Goal: Register for event/course

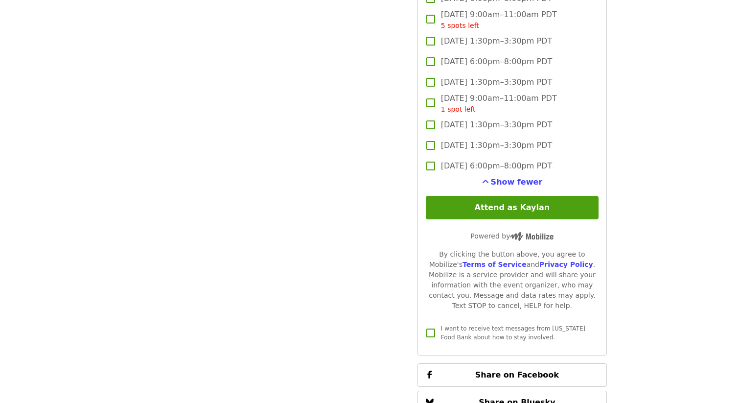
scroll to position [1590, 0]
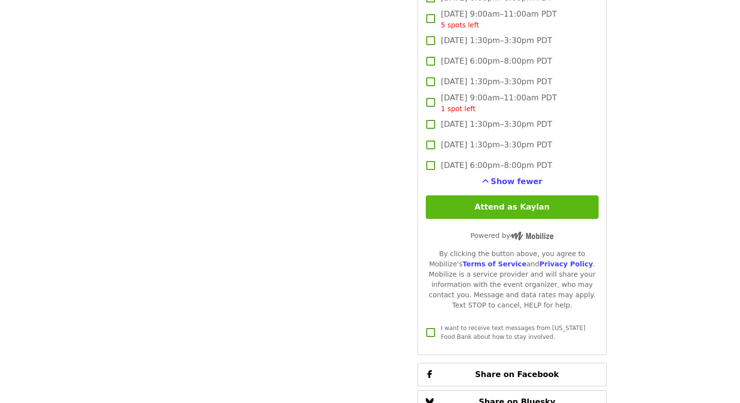
click at [522, 195] on button "Attend as Kaylan" at bounding box center [512, 206] width 173 height 23
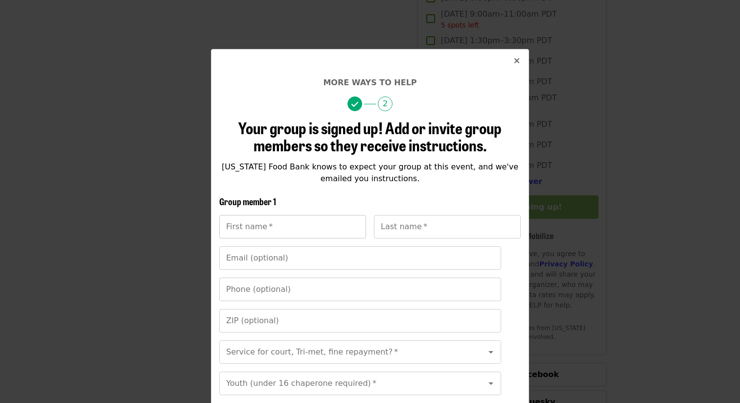
click at [316, 232] on input "First name   *" at bounding box center [292, 226] width 147 height 23
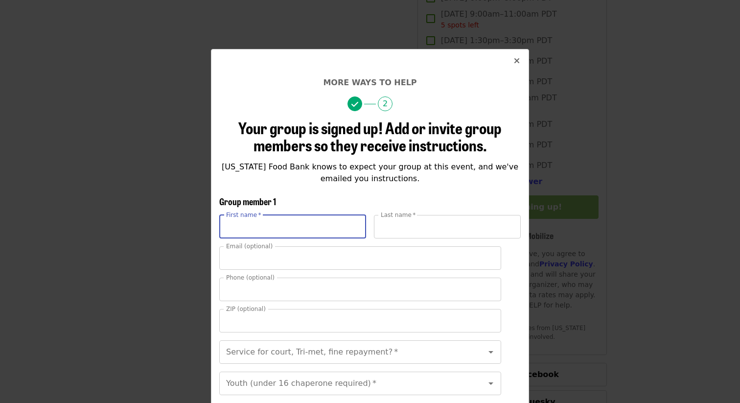
type input "******"
type input "*****"
type input "**********"
type input "*****"
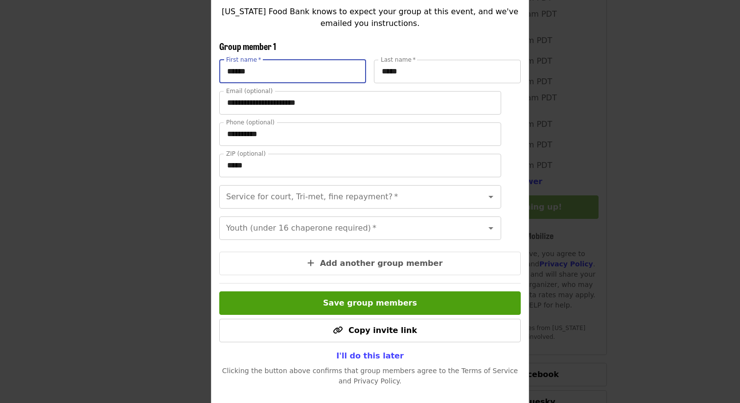
scroll to position [158, 0]
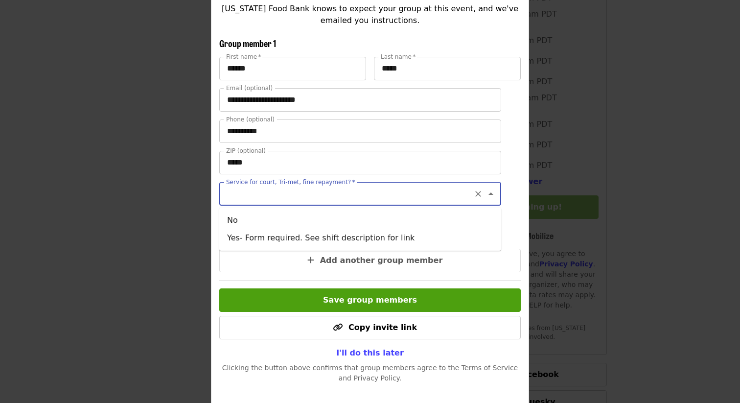
click at [294, 191] on input "Service for court, Tri-met, fine repayment?   *" at bounding box center [348, 194] width 242 height 19
click at [293, 218] on li "No" at bounding box center [360, 220] width 282 height 18
type input "**"
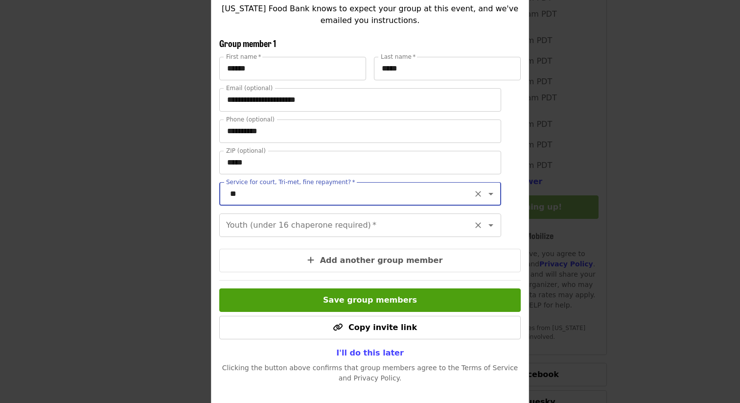
click at [292, 230] on input "Youth (under 16 chaperone required)   *" at bounding box center [348, 225] width 242 height 19
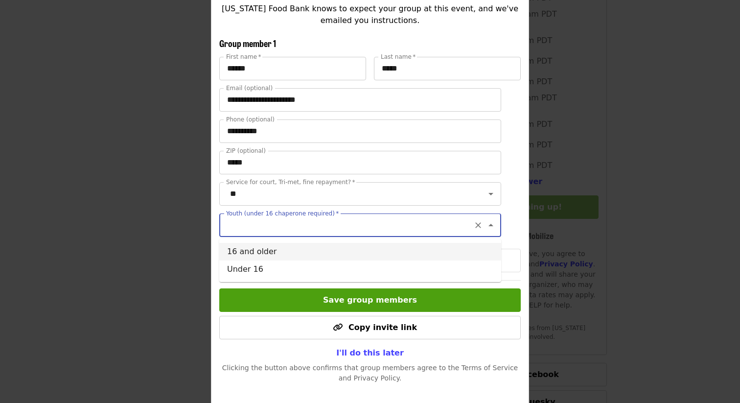
click at [302, 254] on li "16 and older" at bounding box center [360, 252] width 282 height 18
type input "**********"
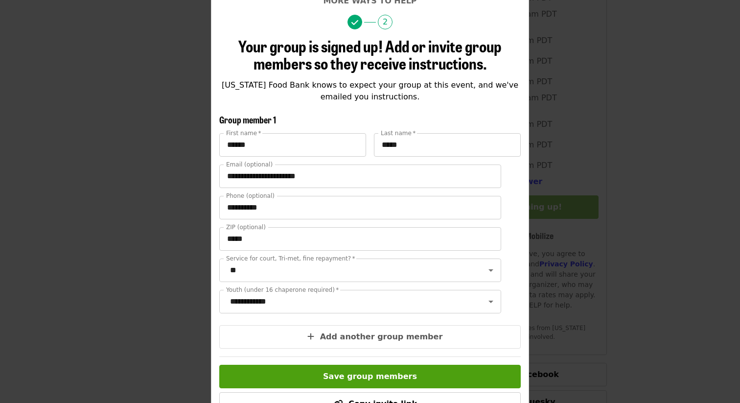
scroll to position [81, 0]
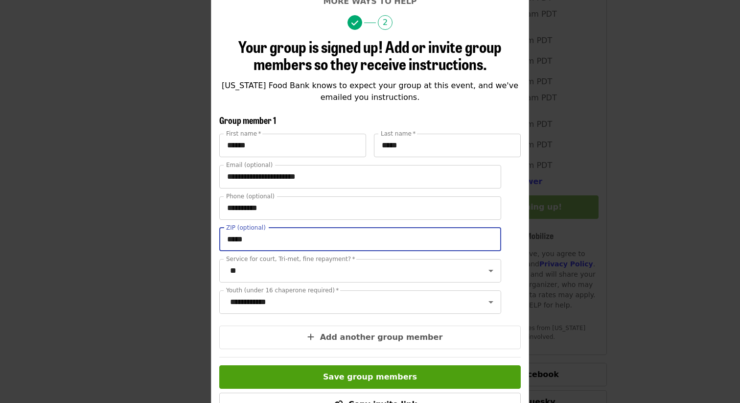
click at [301, 243] on input "*****" at bounding box center [360, 239] width 282 height 23
type input "*****"
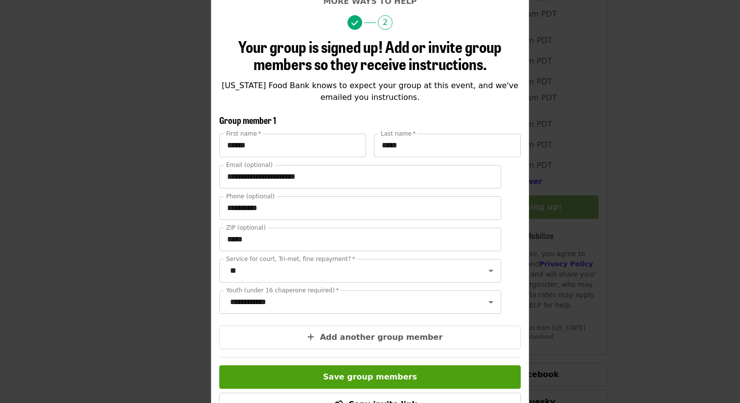
click at [221, 322] on form "**********" at bounding box center [370, 252] width 302 height 274
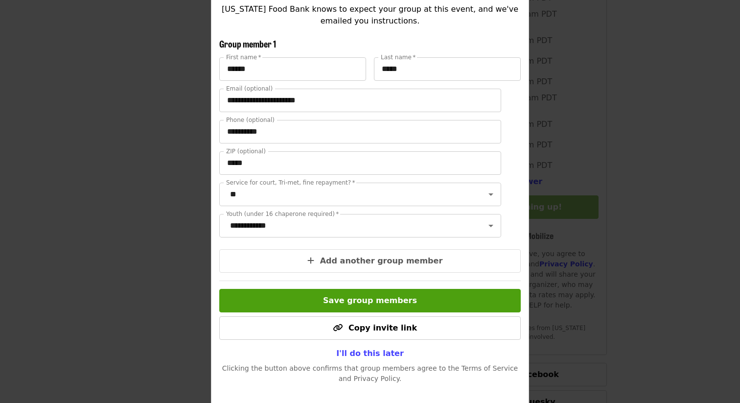
scroll to position [162, 0]
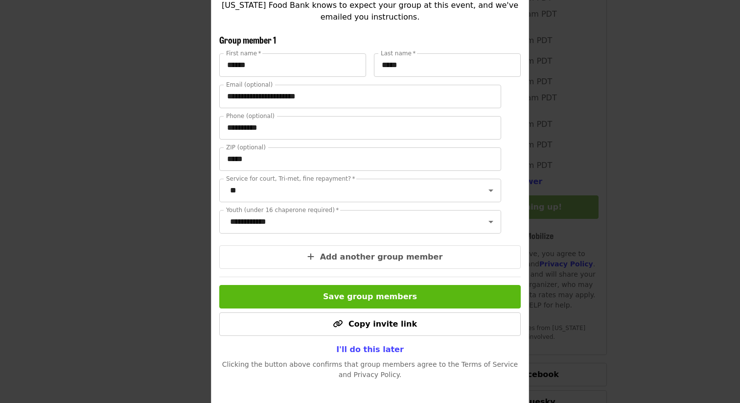
click at [335, 297] on span "Save group members" at bounding box center [370, 296] width 94 height 9
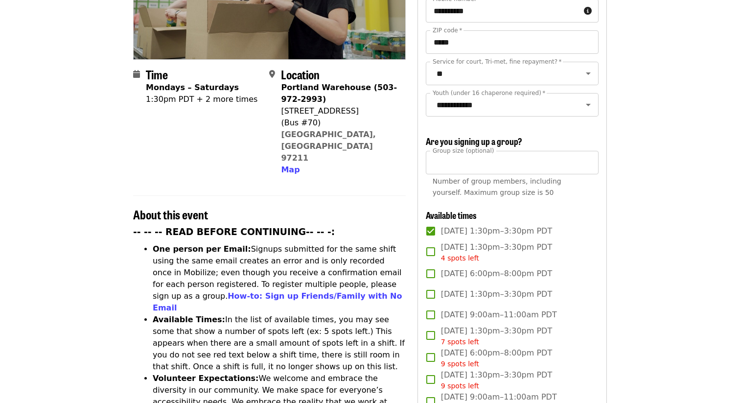
scroll to position [201, 0]
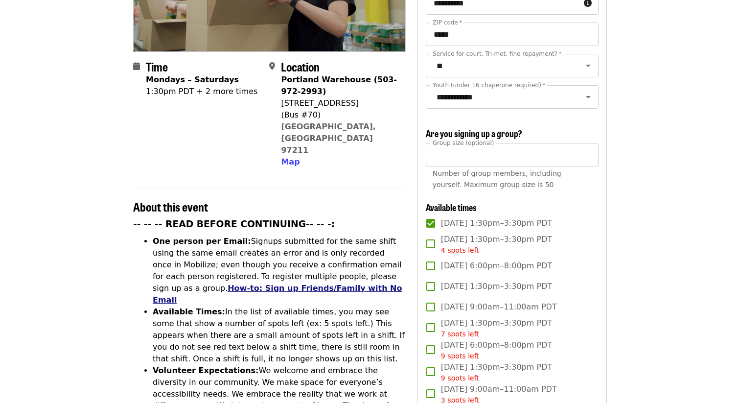
click at [214, 283] on link "How-to: Sign up Friends/Family with No Email" at bounding box center [278, 293] width 250 height 21
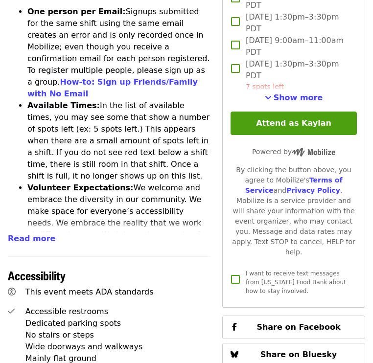
scroll to position [465, 0]
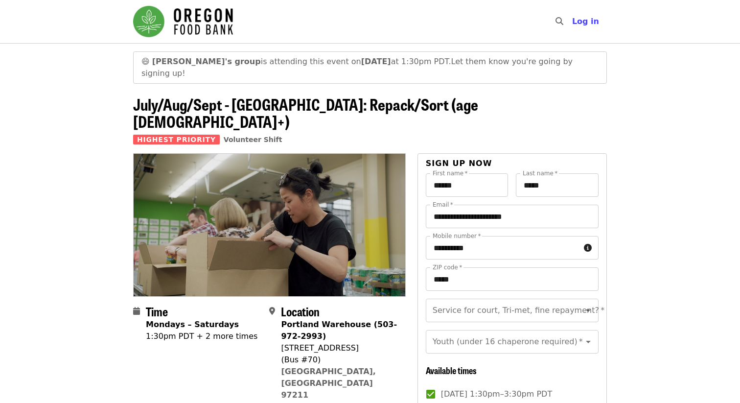
click at [159, 59] on strong "[PERSON_NAME]'s group" at bounding box center [206, 61] width 109 height 9
click at [583, 22] on span "Log in" at bounding box center [585, 21] width 27 height 9
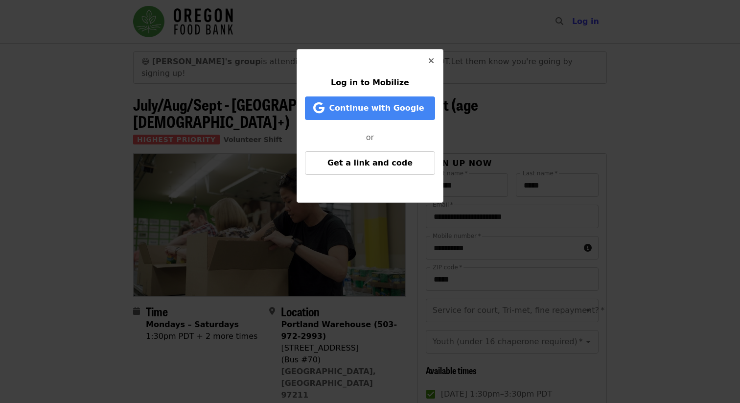
click at [430, 61] on icon "times icon" at bounding box center [431, 60] width 6 height 9
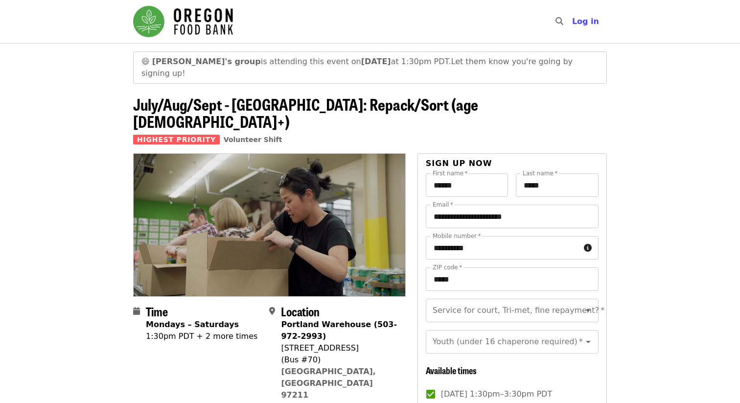
click at [338, 93] on span "July/Aug/Sept - [GEOGRAPHIC_DATA]: Repack/Sort (age [DEMOGRAPHIC_DATA]+)" at bounding box center [305, 113] width 345 height 40
click at [162, 61] on strong "[PERSON_NAME]'s group" at bounding box center [206, 61] width 109 height 9
click at [582, 24] on span "Log in" at bounding box center [585, 21] width 27 height 9
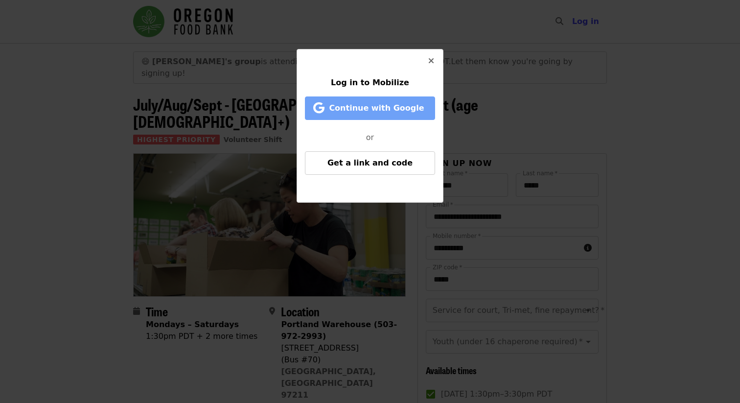
click at [371, 119] on button "Continue with Google" at bounding box center [370, 107] width 130 height 23
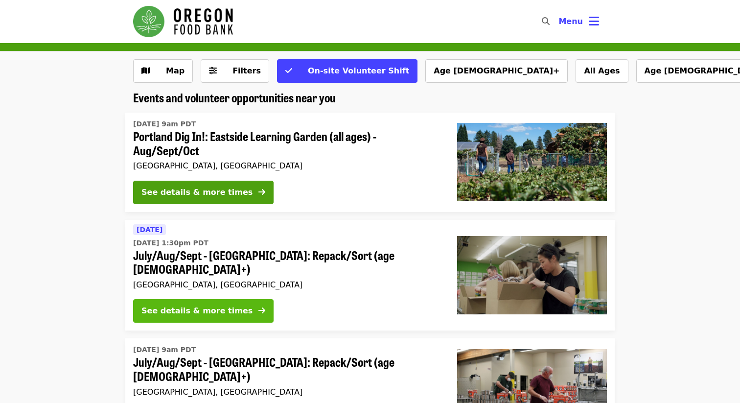
click at [223, 305] on div "See details & more times" at bounding box center [196, 311] width 111 height 12
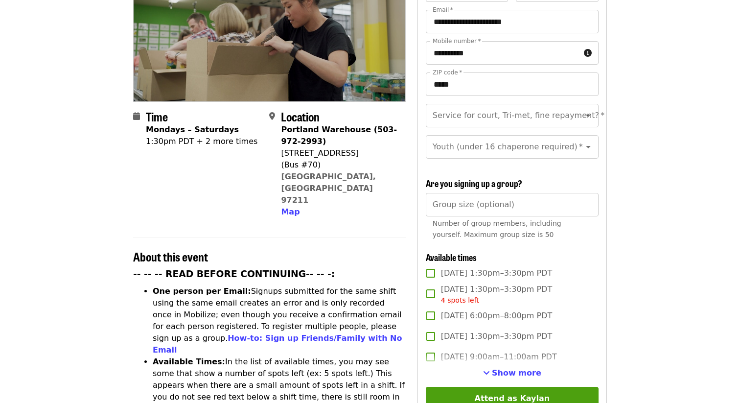
scroll to position [162, 0]
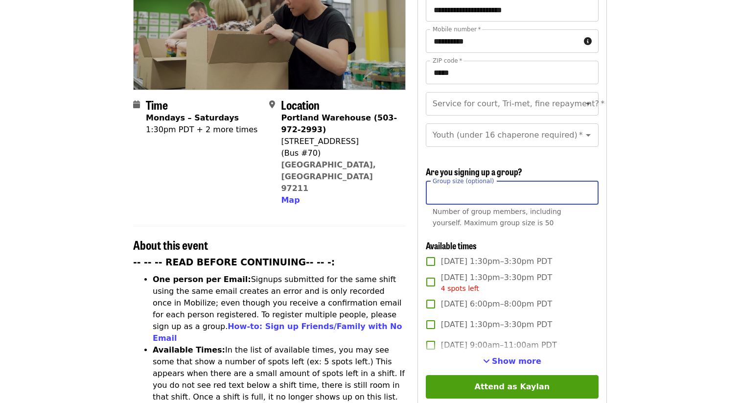
click at [460, 182] on input "Group size (optional)" at bounding box center [512, 192] width 173 height 23
type input "*"
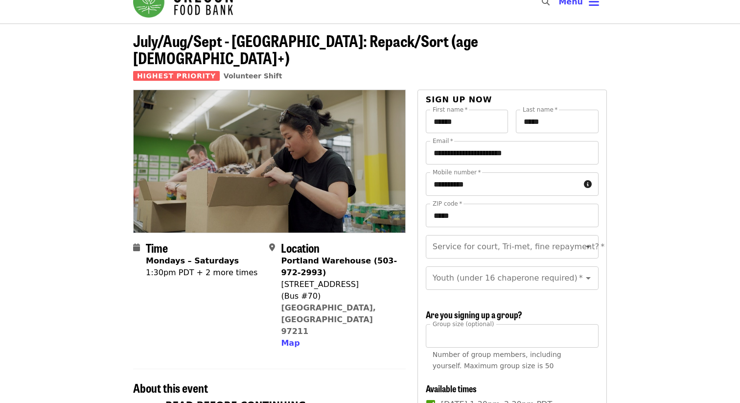
scroll to position [11, 0]
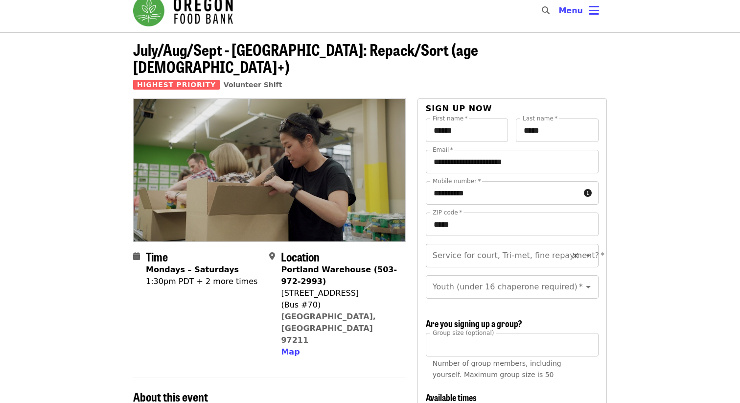
click at [565, 246] on input "Service for court, Tri-met, fine repayment?   *" at bounding box center [500, 255] width 133 height 19
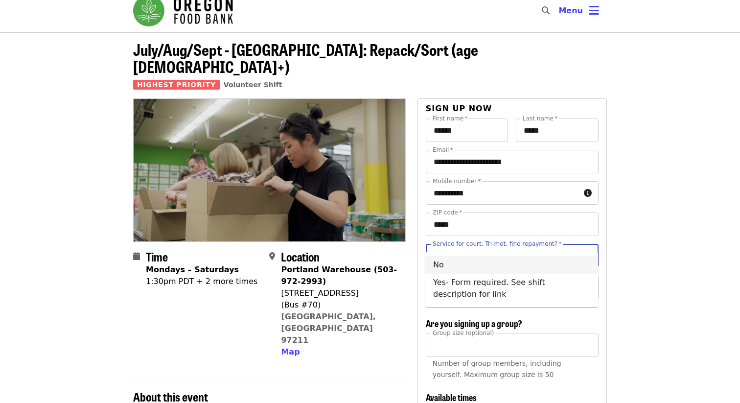
click at [513, 258] on li "No" at bounding box center [511, 265] width 173 height 18
type input "**"
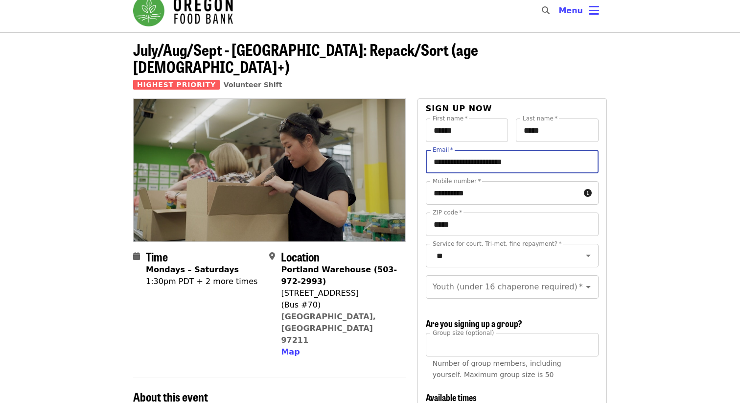
drag, startPoint x: 549, startPoint y: 145, endPoint x: 406, endPoint y: 142, distance: 142.9
type input "**********"
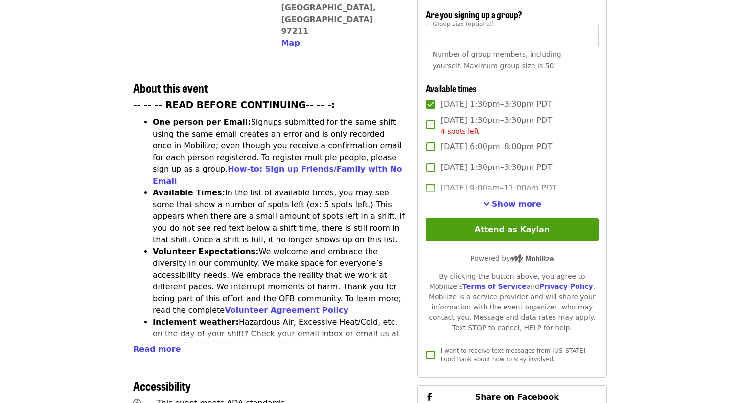
scroll to position [337, 0]
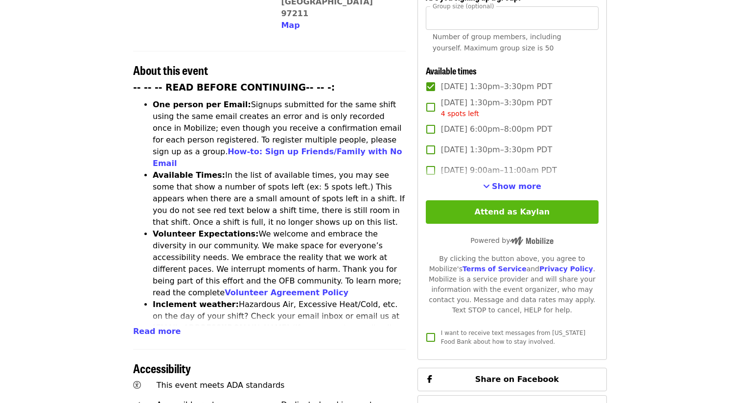
click at [493, 200] on button "Attend as Kaylan" at bounding box center [512, 211] width 173 height 23
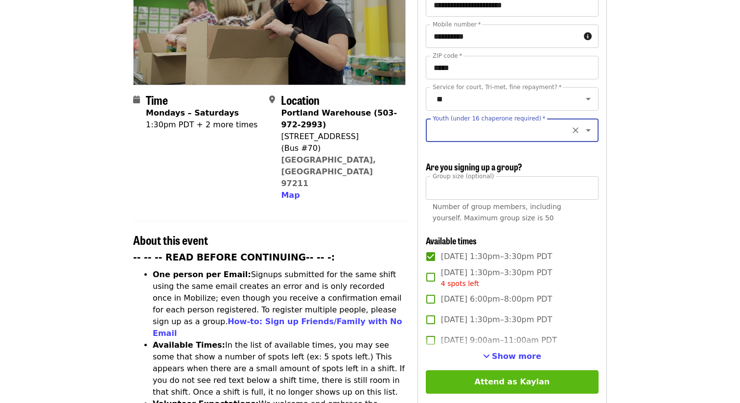
scroll to position [166, 0]
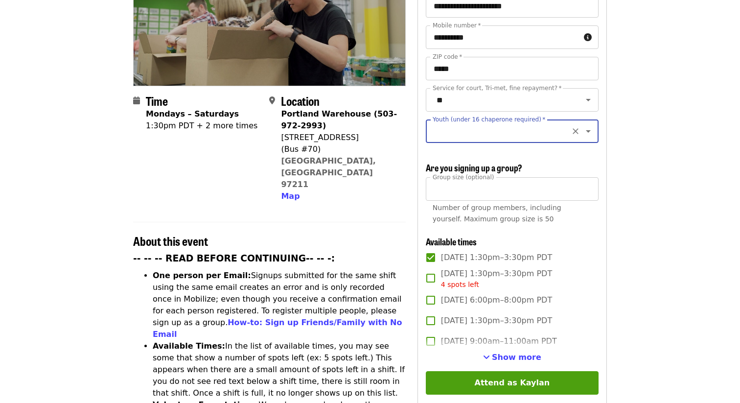
click at [474, 122] on input "Youth (under 16 chaperone required)   *" at bounding box center [500, 131] width 133 height 19
click at [442, 144] on li "16 and older" at bounding box center [511, 141] width 173 height 18
type input "**********"
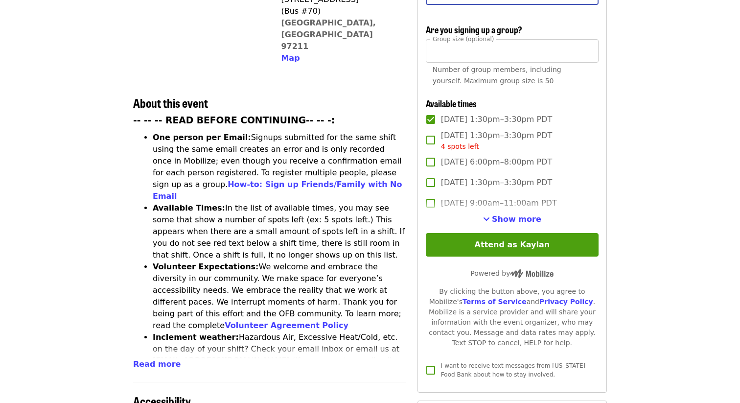
scroll to position [306, 0]
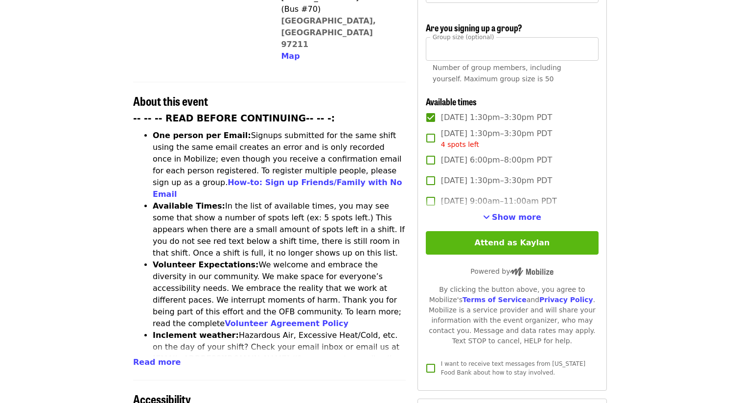
click at [481, 231] on button "Attend as Kaylan" at bounding box center [512, 242] width 173 height 23
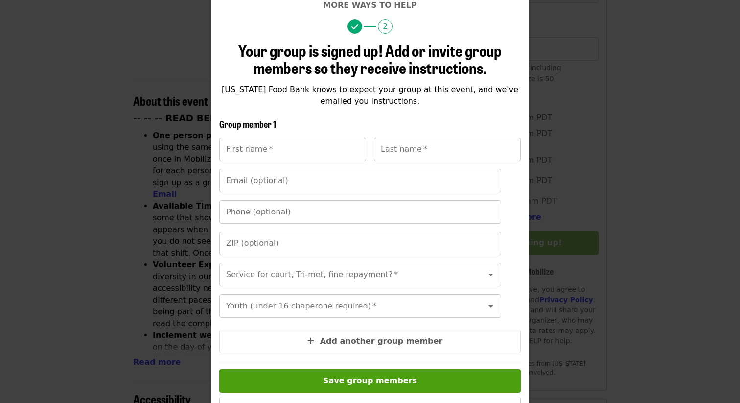
scroll to position [78, 0]
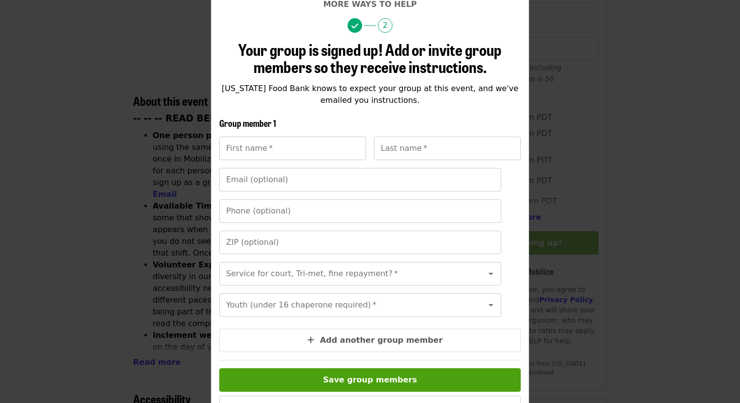
click at [246, 152] on input "First name   *" at bounding box center [292, 148] width 147 height 23
type input "***"
click at [415, 152] on input "Last name   *" at bounding box center [447, 148] width 147 height 23
type input "**********"
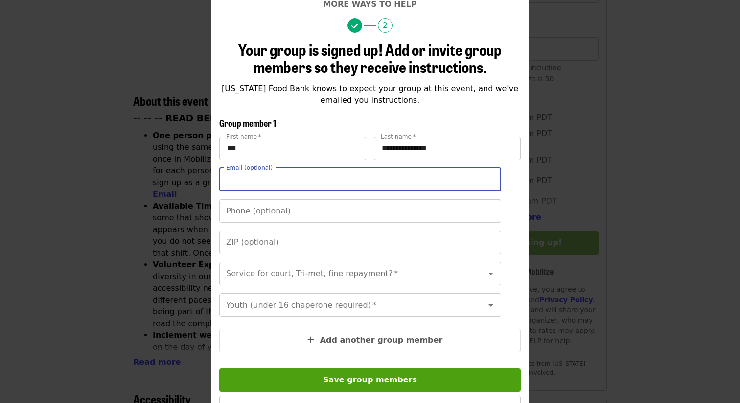
click at [269, 183] on input "Email (optional)" at bounding box center [360, 179] width 282 height 23
type input "**********"
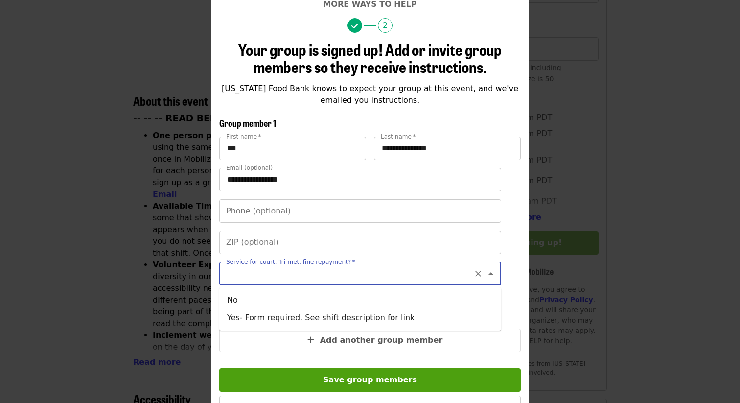
click at [257, 277] on input "Service for court, Tri-met, fine repayment?   *" at bounding box center [348, 273] width 242 height 19
click at [257, 297] on li "No" at bounding box center [360, 300] width 282 height 18
type input "**"
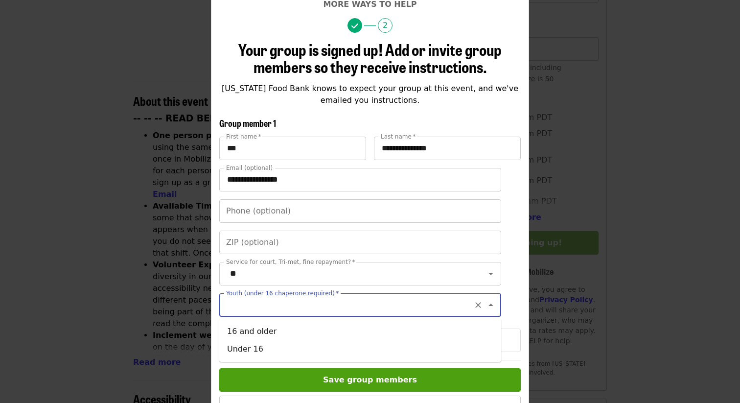
click at [259, 310] on input "Youth (under 16 chaperone required)   *" at bounding box center [348, 305] width 242 height 19
click at [258, 326] on li "16 and older" at bounding box center [360, 332] width 282 height 18
type input "**********"
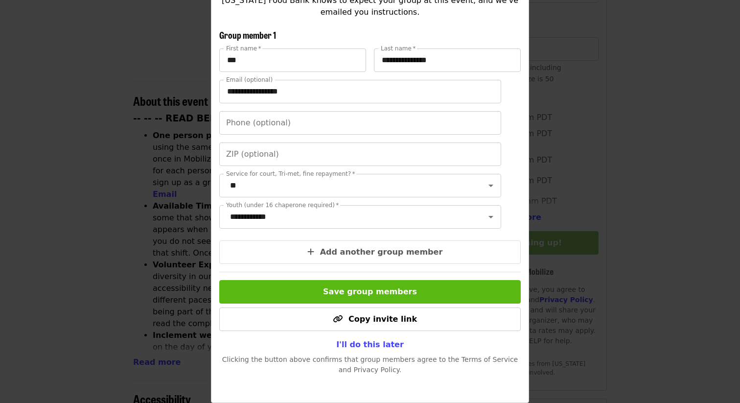
click at [338, 296] on span "Save group members" at bounding box center [370, 291] width 94 height 9
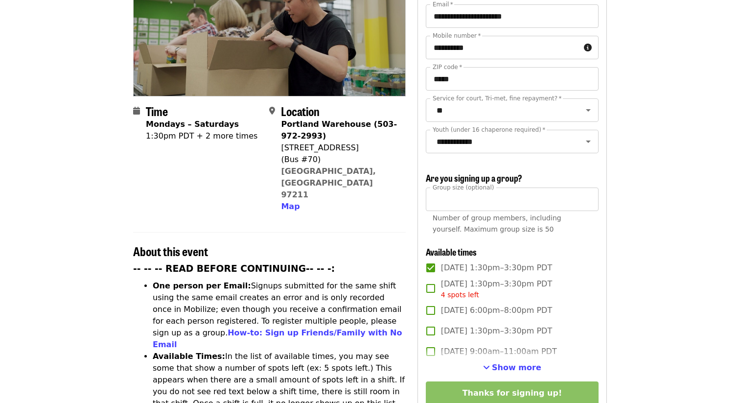
scroll to position [0, 0]
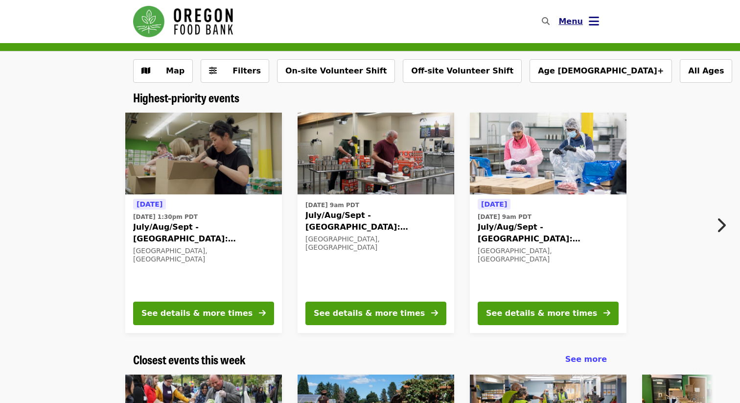
click at [332, 22] on icon "bars icon" at bounding box center [594, 21] width 10 height 14
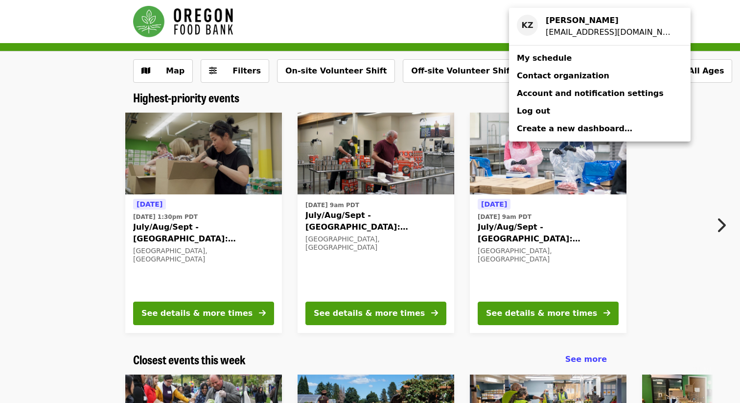
click at [332, 61] on link "My schedule" at bounding box center [600, 58] width 182 height 18
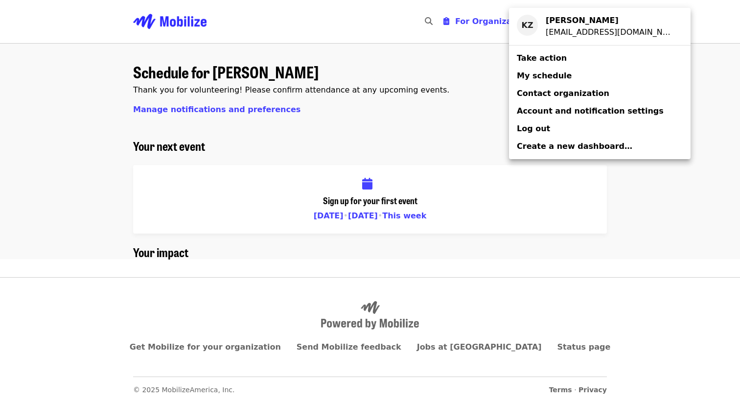
click at [332, 130] on span "Log out" at bounding box center [533, 128] width 33 height 9
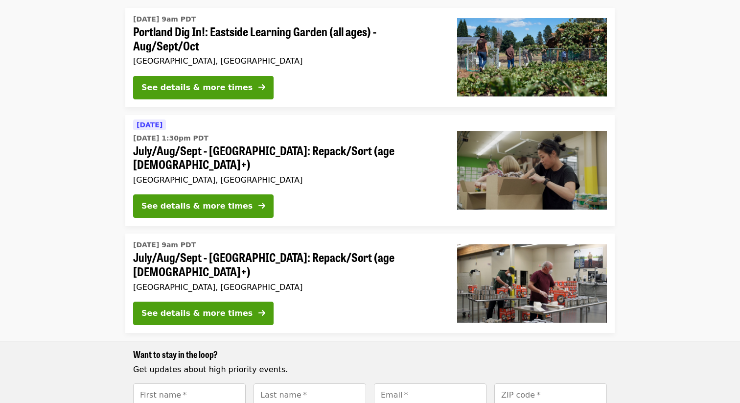
scroll to position [101, 0]
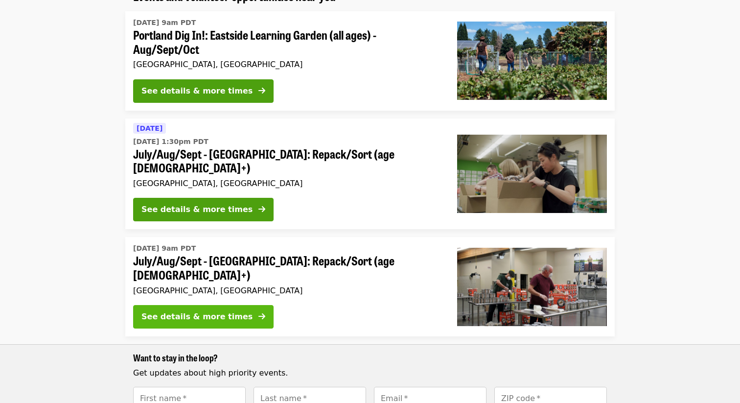
click at [177, 311] on div "See details & more times" at bounding box center [196, 317] width 111 height 12
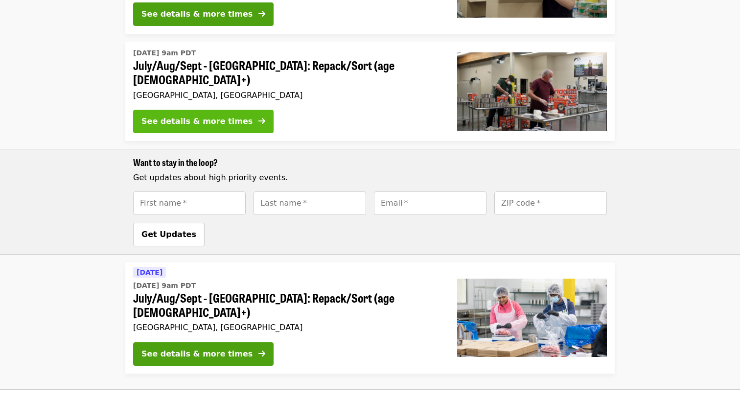
scroll to position [302, 0]
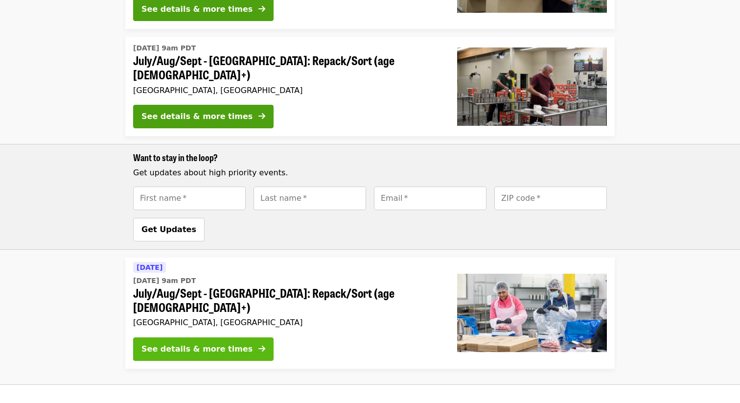
click at [191, 343] on div "See details & more times" at bounding box center [196, 349] width 111 height 12
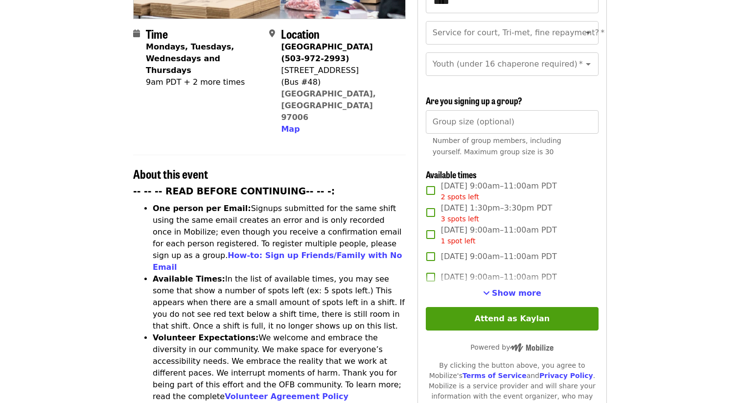
scroll to position [232, 0]
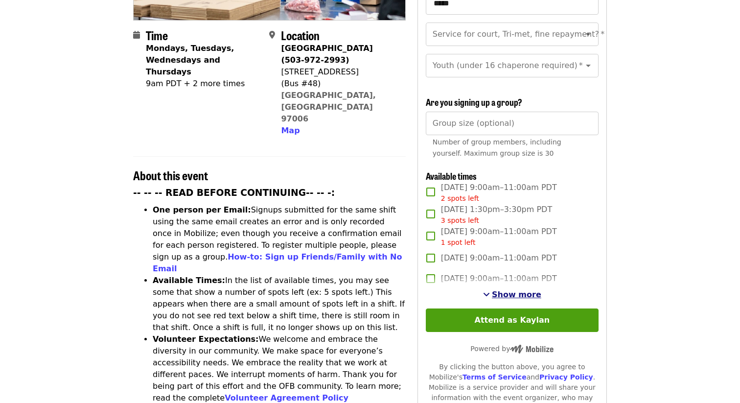
click at [502, 290] on span "Show more" at bounding box center [516, 294] width 49 height 9
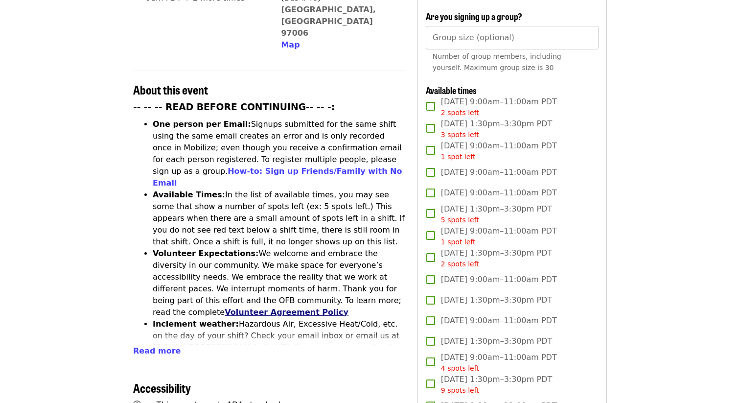
scroll to position [323, 0]
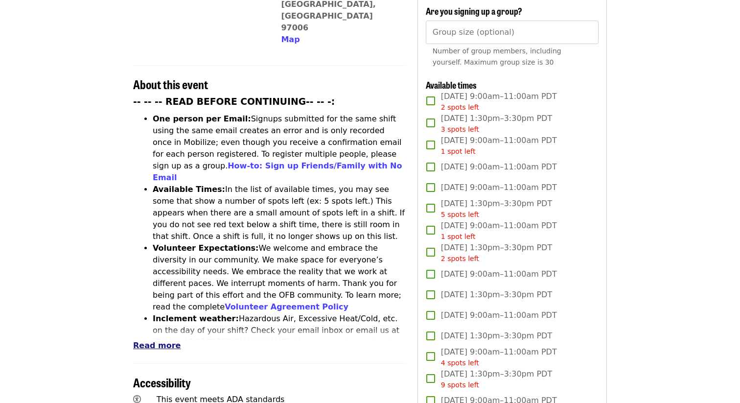
click at [157, 341] on span "Read more" at bounding box center [156, 345] width 47 height 9
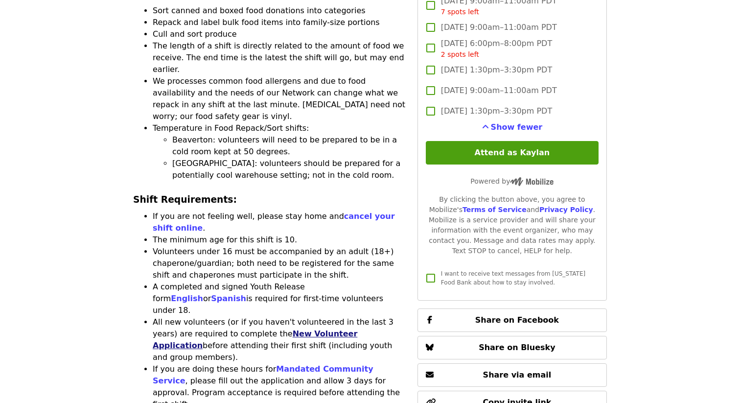
scroll to position [886, 0]
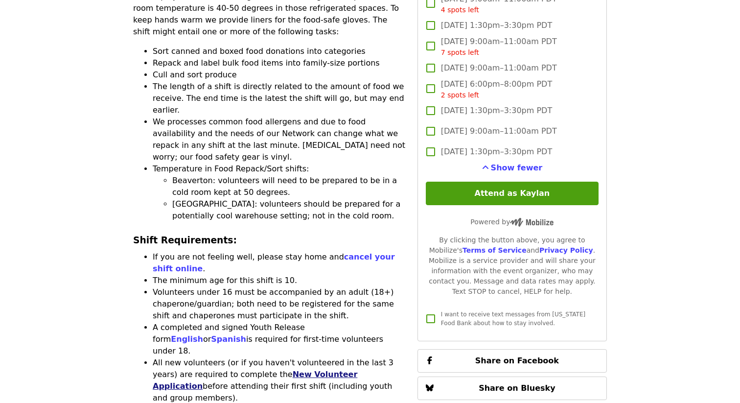
click at [278, 370] on link "New Volunteer Application" at bounding box center [255, 380] width 205 height 21
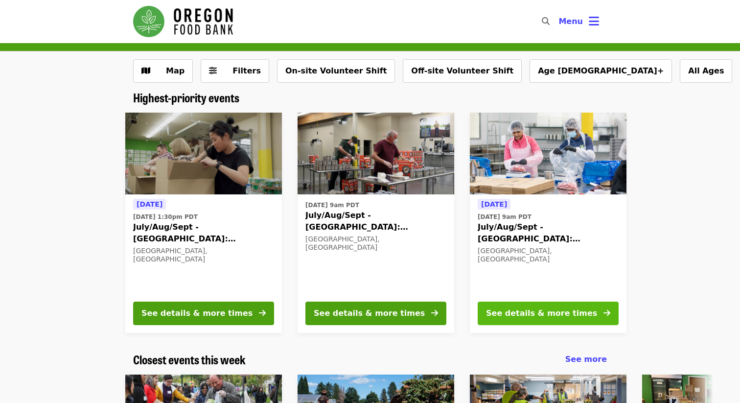
click at [509, 317] on div "See details & more times" at bounding box center [541, 313] width 111 height 12
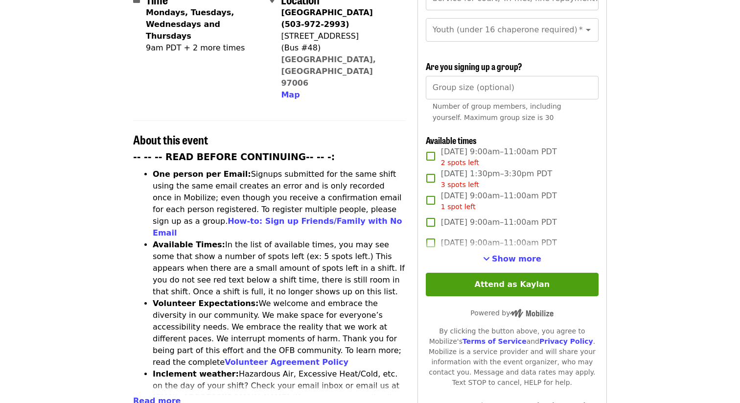
scroll to position [271, 0]
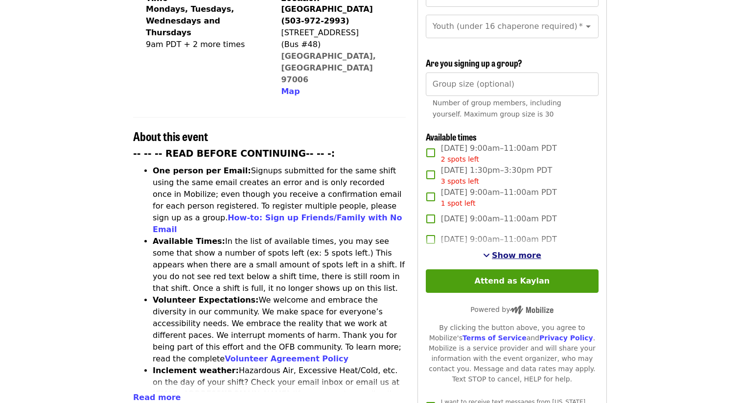
click at [501, 251] on span "Show more" at bounding box center [516, 255] width 49 height 9
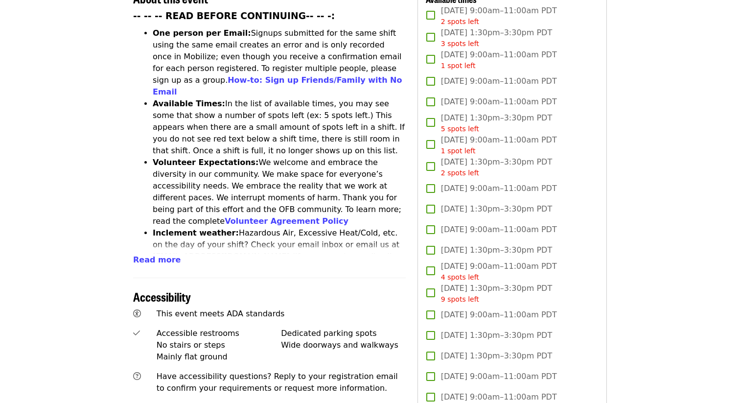
scroll to position [0, 0]
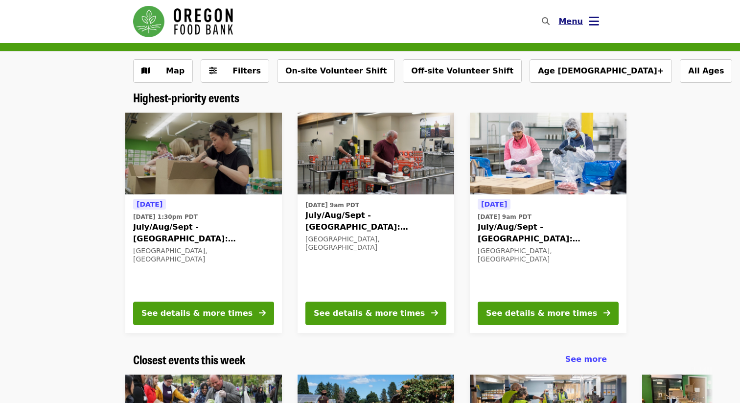
click at [594, 19] on icon "bars icon" at bounding box center [594, 21] width 10 height 14
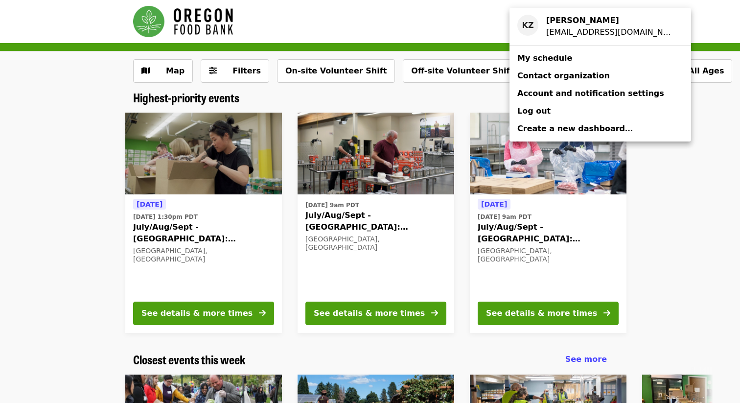
click at [573, 63] on link "My schedule" at bounding box center [601, 58] width 182 height 18
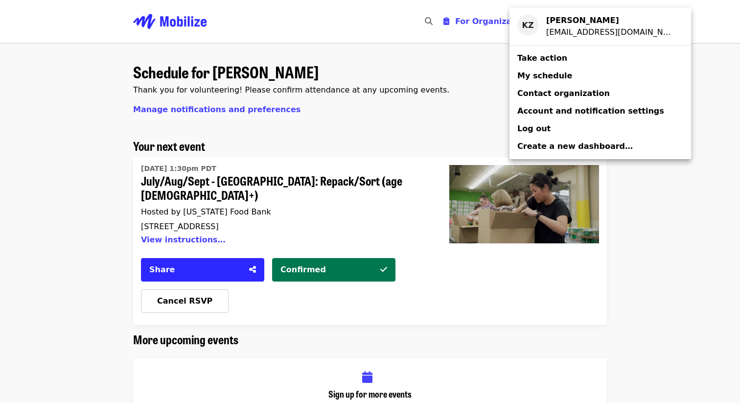
click at [506, 304] on div "Account menu" at bounding box center [370, 201] width 740 height 403
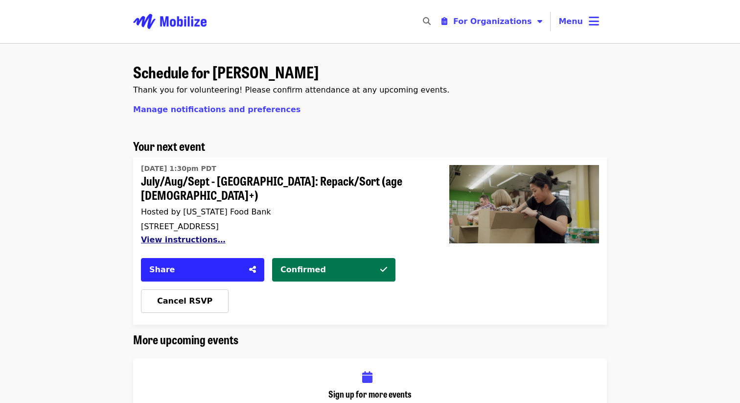
click at [178, 235] on button "View instructions…" at bounding box center [183, 239] width 85 height 9
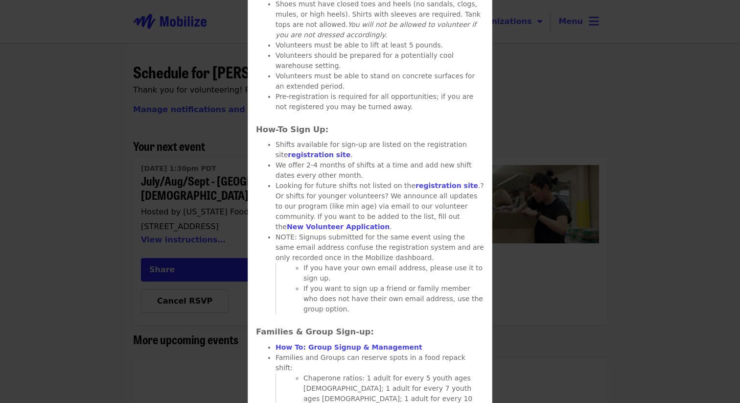
scroll to position [707, 0]
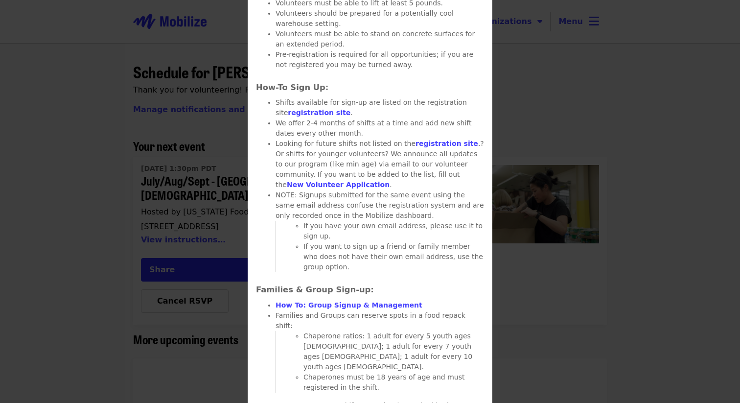
click at [112, 247] on div "Details July/Aug/Sept - [GEOGRAPHIC_DATA]: Repack/Sort (age [DEMOGRAPHIC_DATA]+…" at bounding box center [370, 201] width 740 height 403
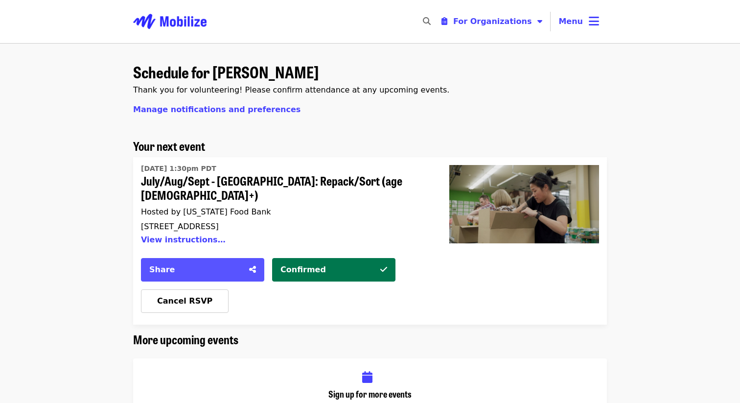
click at [231, 264] on div "Share" at bounding box center [196, 270] width 94 height 12
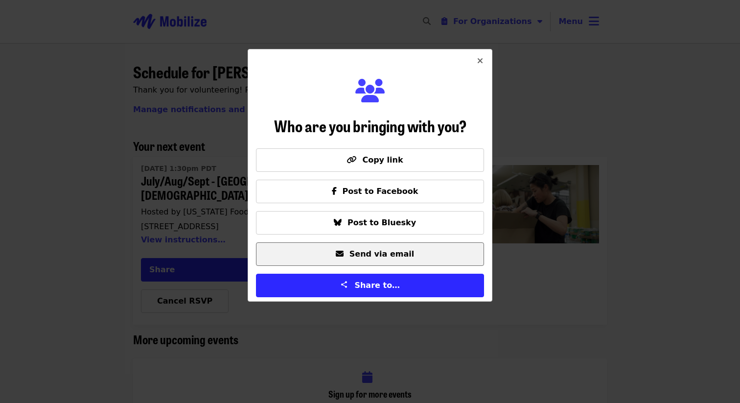
click at [423, 244] on button "Send via email" at bounding box center [370, 253] width 228 height 23
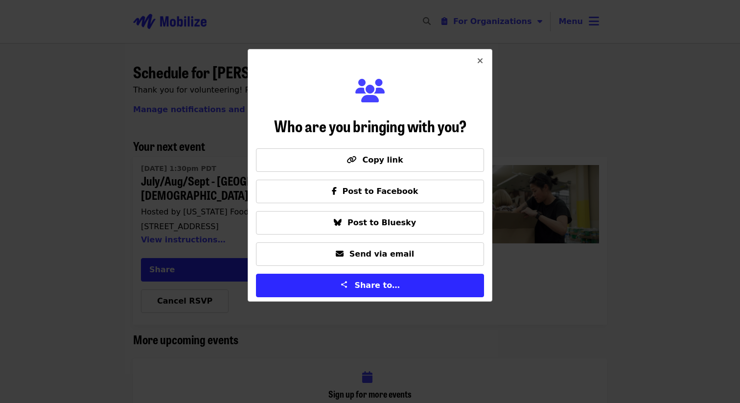
click at [482, 61] on icon "times icon" at bounding box center [480, 60] width 6 height 9
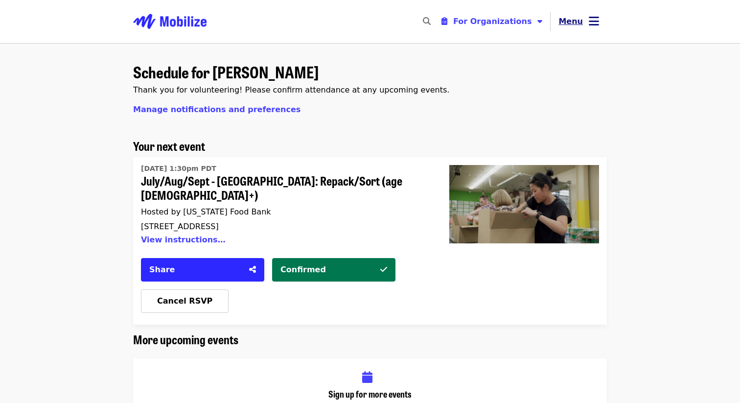
click at [598, 20] on icon "bars icon" at bounding box center [594, 21] width 10 height 14
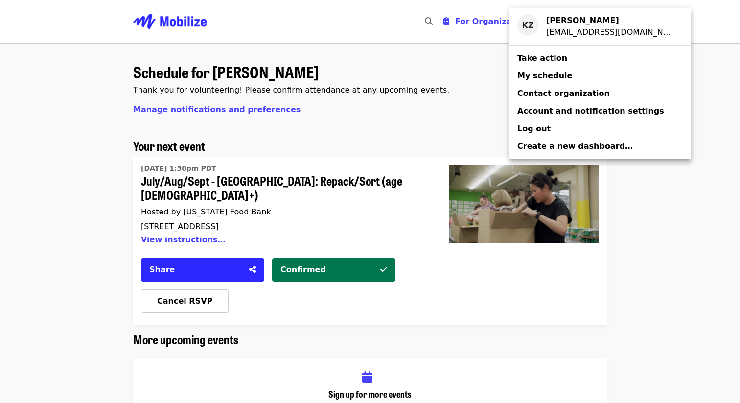
click at [691, 127] on div "Account menu" at bounding box center [370, 201] width 740 height 403
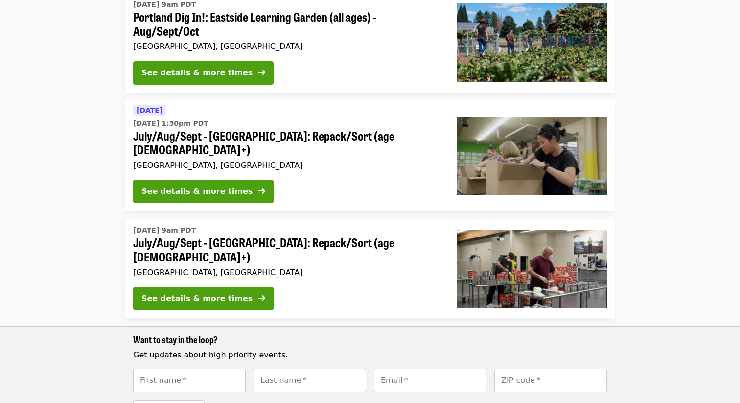
scroll to position [126, 0]
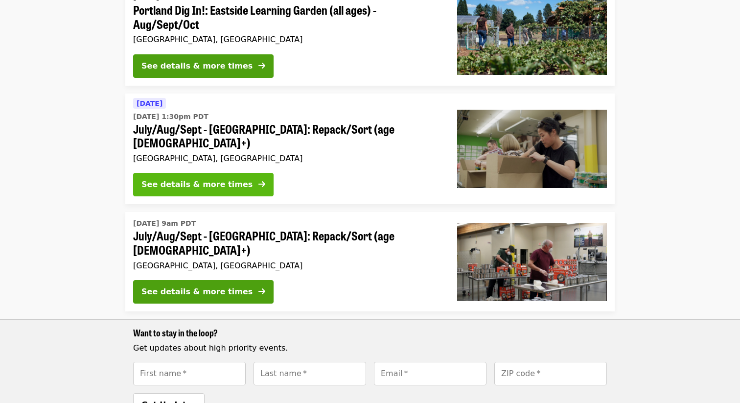
click at [209, 179] on div "See details & more times" at bounding box center [196, 185] width 111 height 12
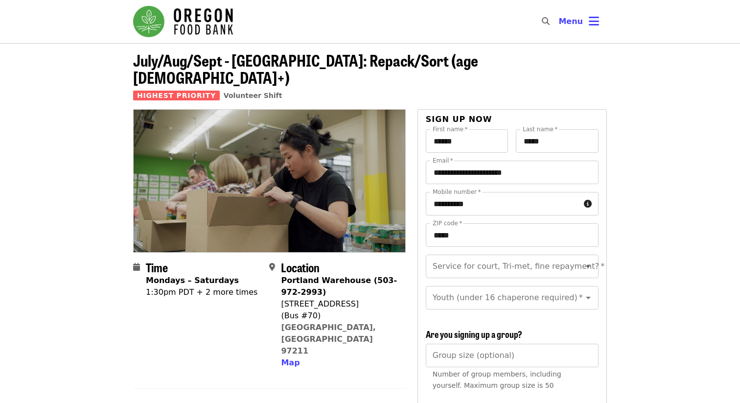
scroll to position [126, 0]
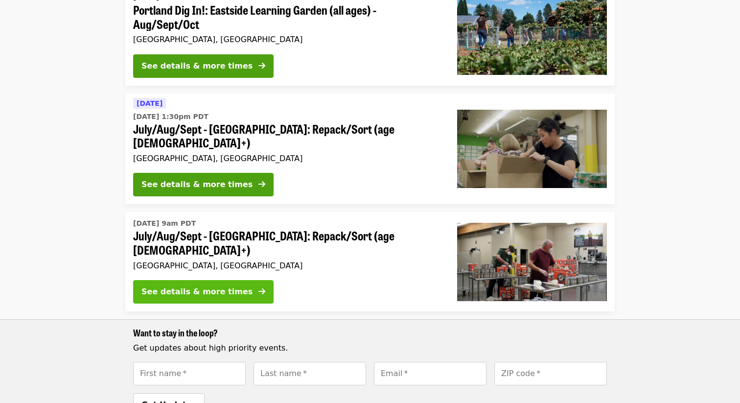
click at [171, 286] on div "See details & more times" at bounding box center [196, 292] width 111 height 12
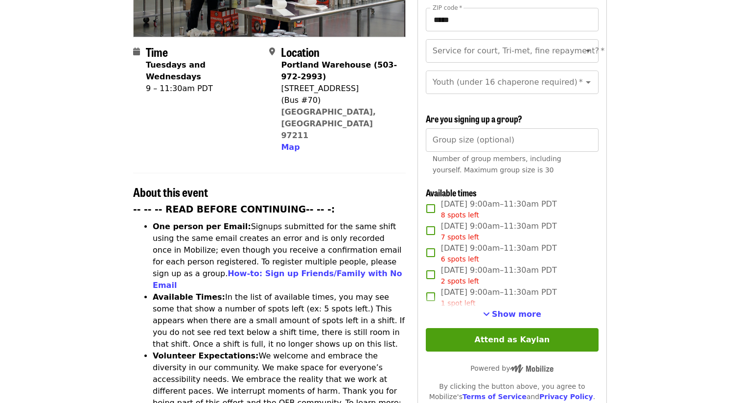
scroll to position [214, 0]
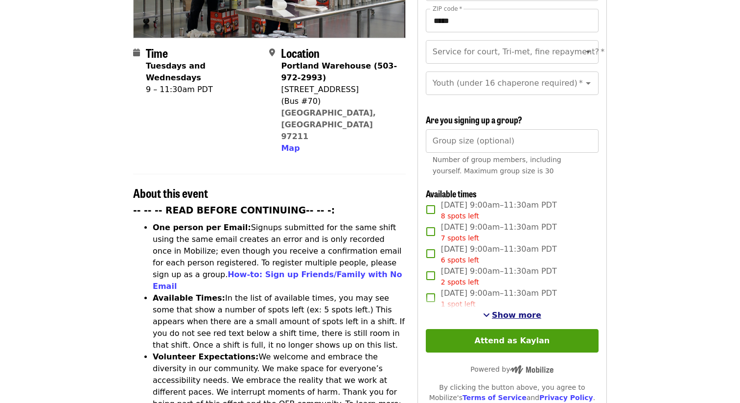
click at [504, 310] on span "Show more" at bounding box center [516, 314] width 49 height 9
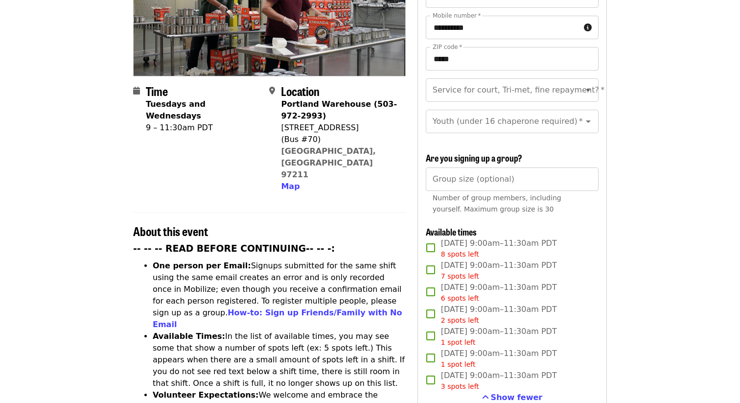
scroll to position [177, 0]
